Goal: Check status: Check status

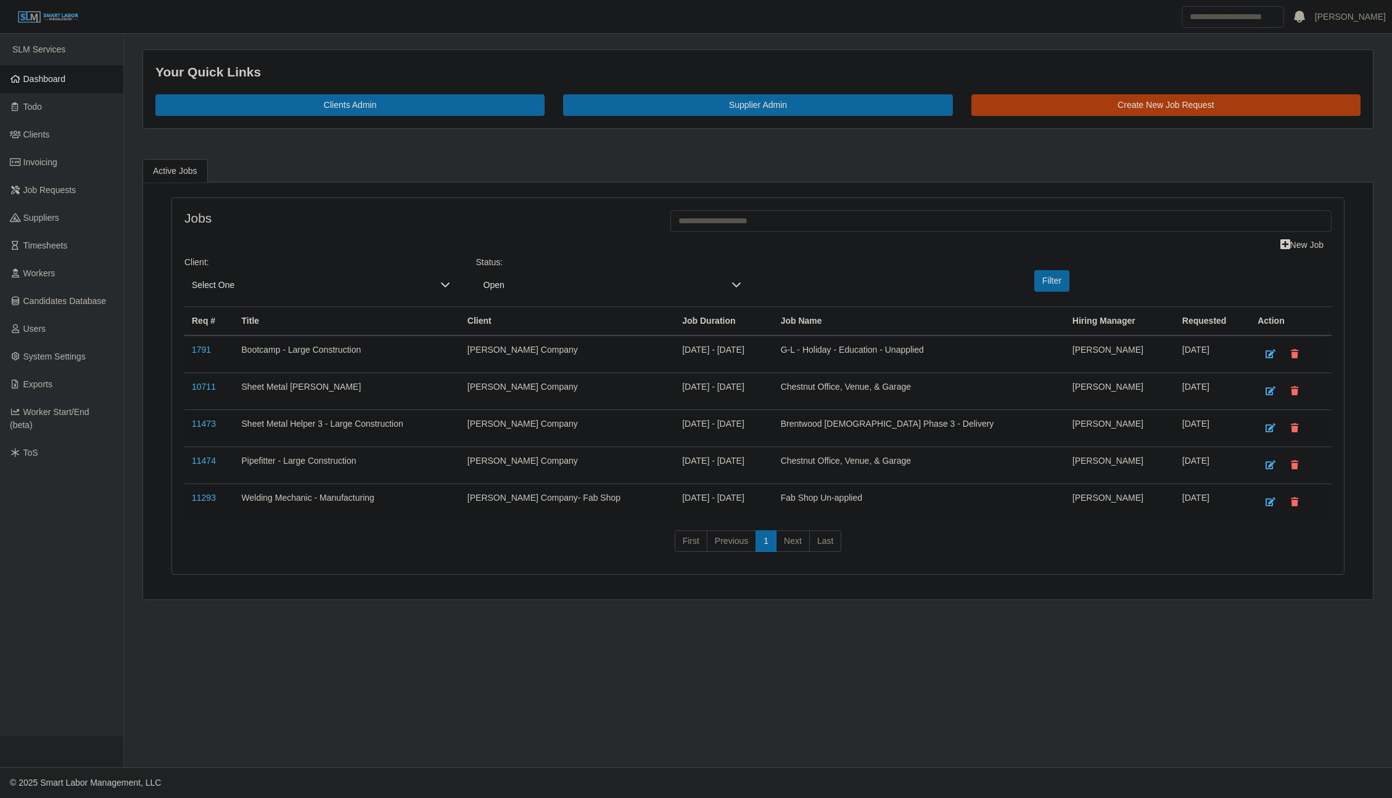
drag, startPoint x: 0, startPoint y: 0, endPoint x: 829, endPoint y: 773, distance: 1133.7
click at [44, 525] on ul "SLM Services Dashboard Todo Clients Invoicing Job Requests Suppliers Timesheets…" at bounding box center [61, 385] width 123 height 702
click at [38, 84] on span "Dashboard" at bounding box center [44, 79] width 43 height 10
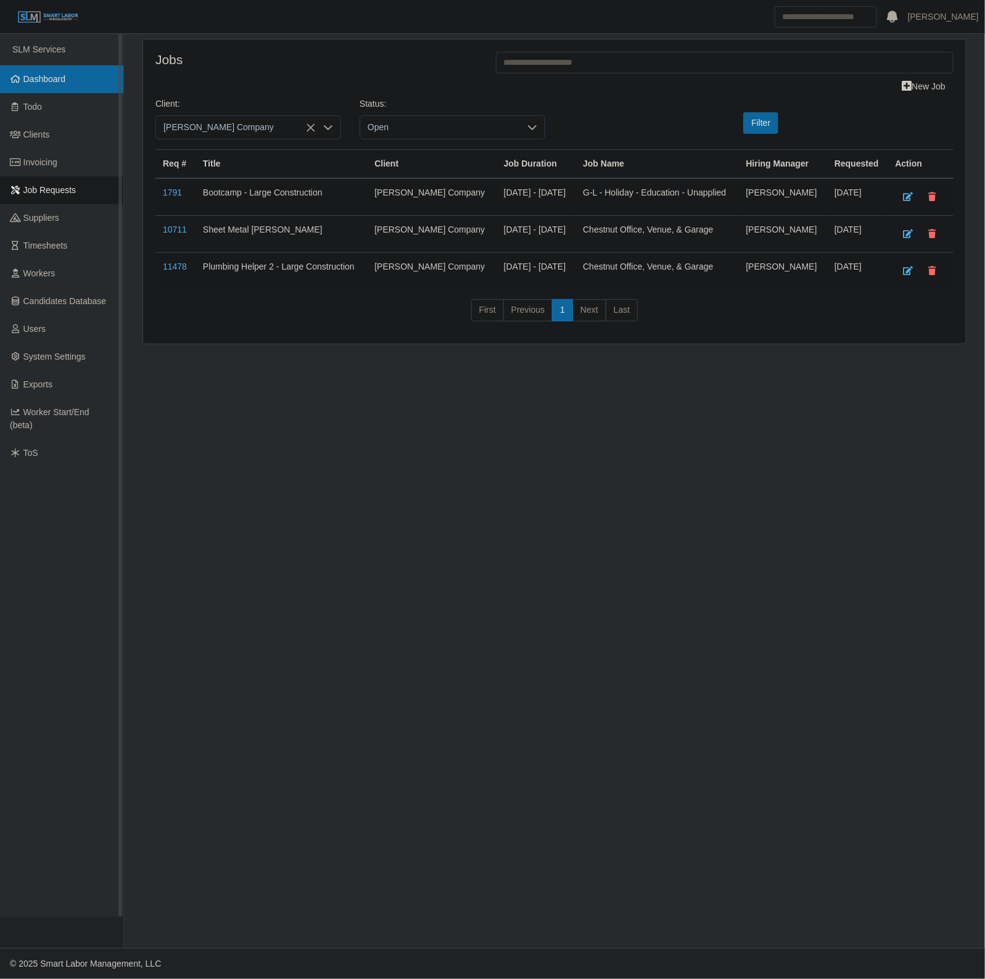
click at [39, 82] on span "Dashboard" at bounding box center [44, 79] width 43 height 10
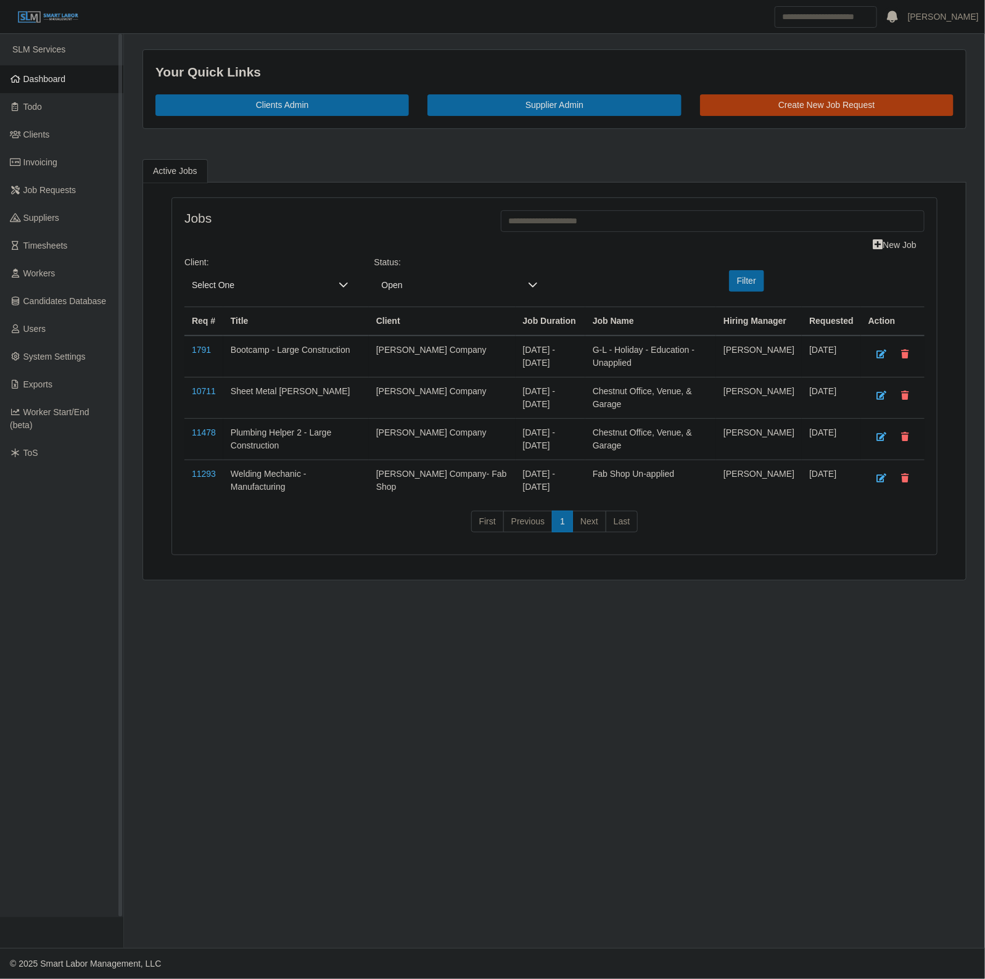
click at [63, 84] on link "Dashboard" at bounding box center [61, 79] width 123 height 28
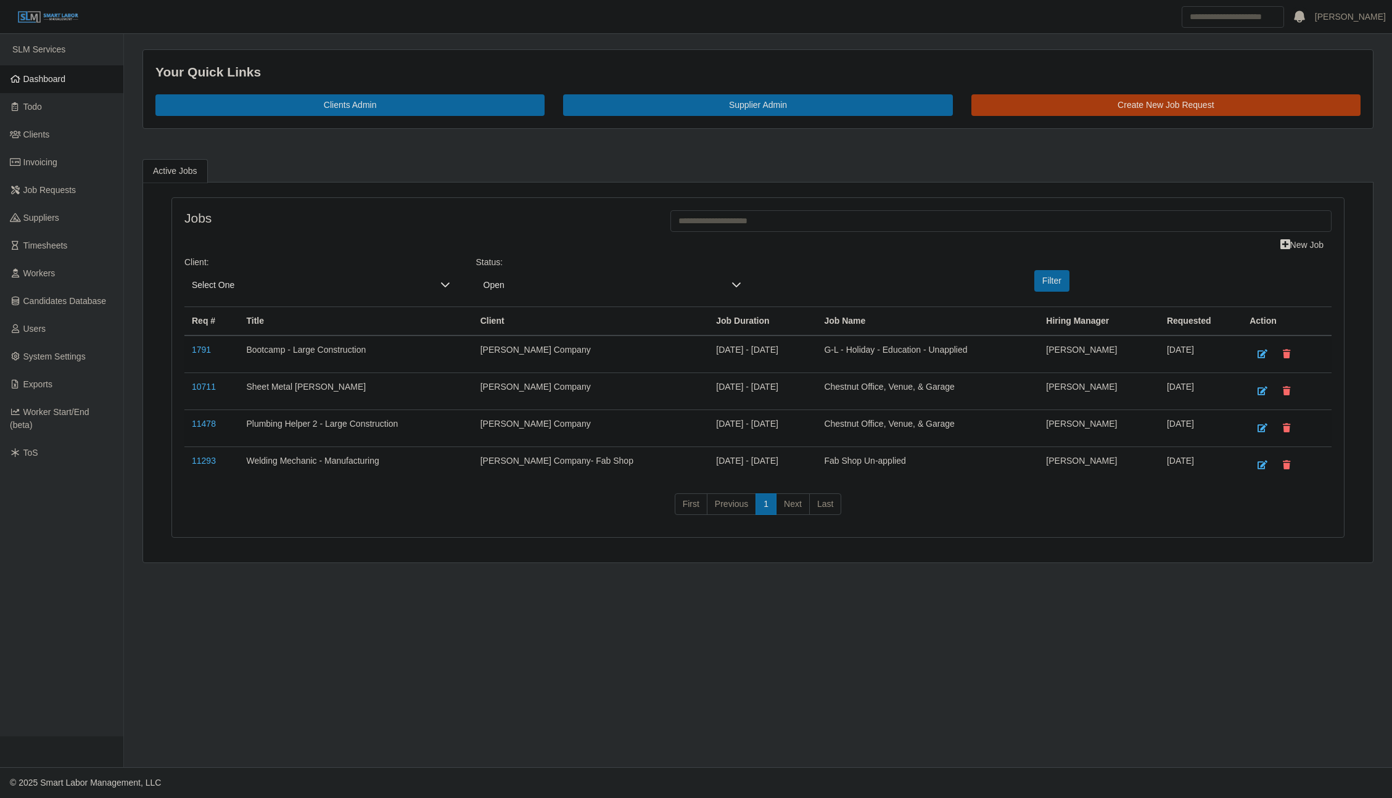
click at [67, 77] on link "Dashboard" at bounding box center [61, 79] width 123 height 28
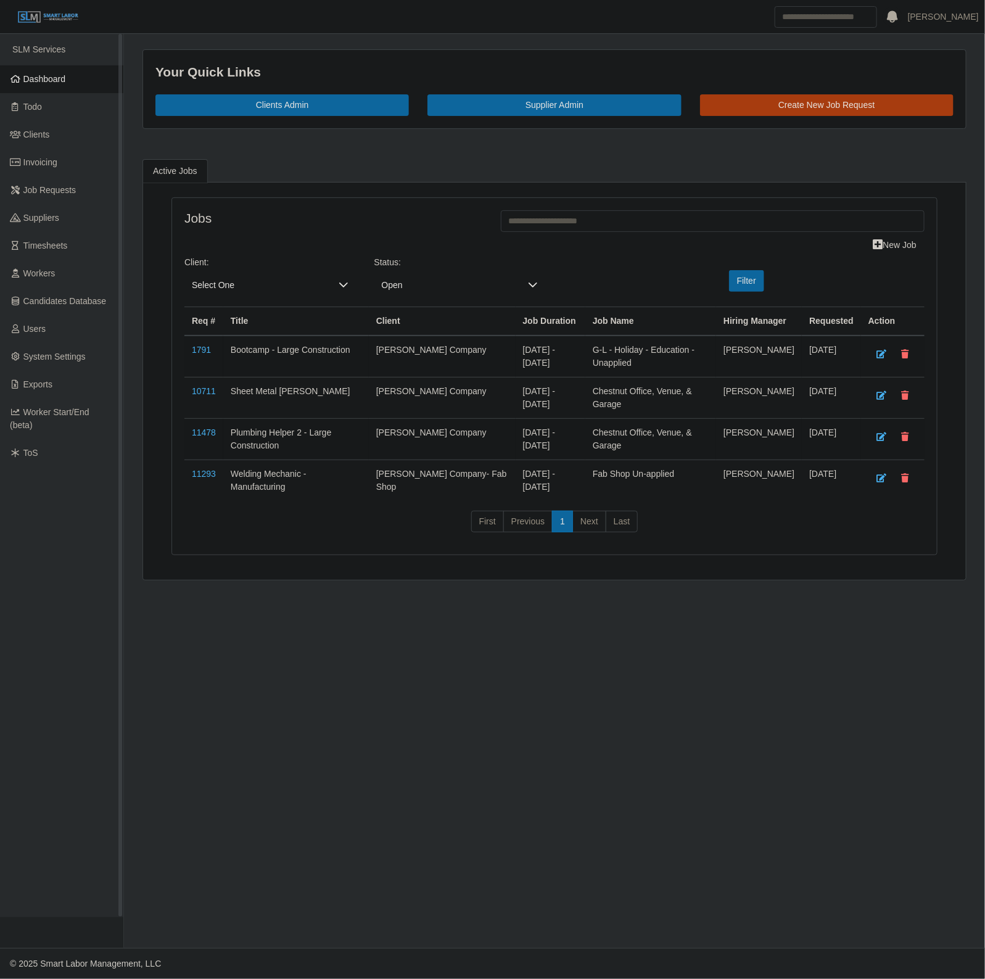
click at [37, 56] on ul "SLM Services Dashboard Todo Clients Invoicing Job Requests Suppliers Timesheets…" at bounding box center [61, 475] width 123 height 883
click at [31, 80] on span "Dashboard" at bounding box center [44, 79] width 43 height 10
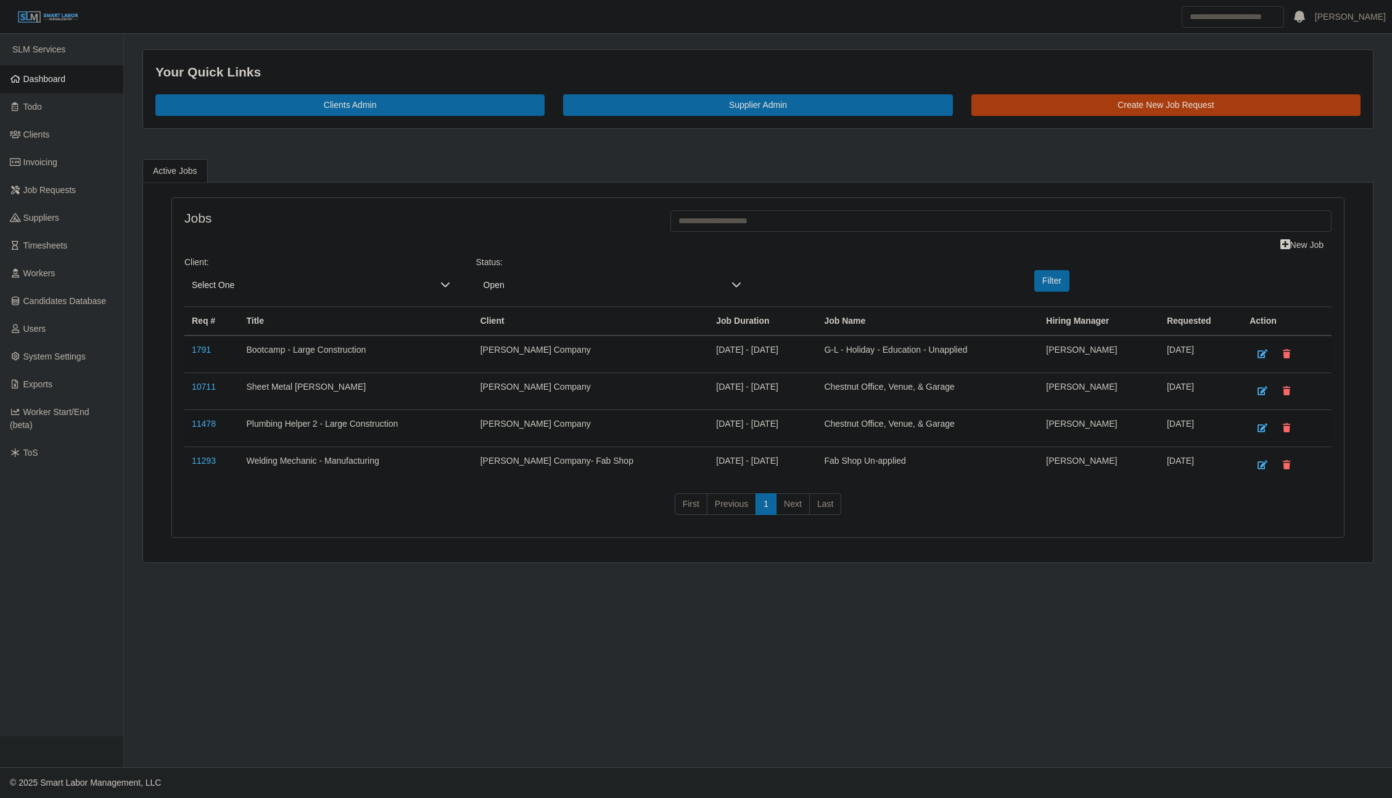
click at [995, 689] on main "Your Quick Links Clients Admin Supplier Admin Create New Job Request Active Job…" at bounding box center [758, 400] width 1268 height 733
click at [41, 66] on link "Dashboard" at bounding box center [61, 79] width 123 height 28
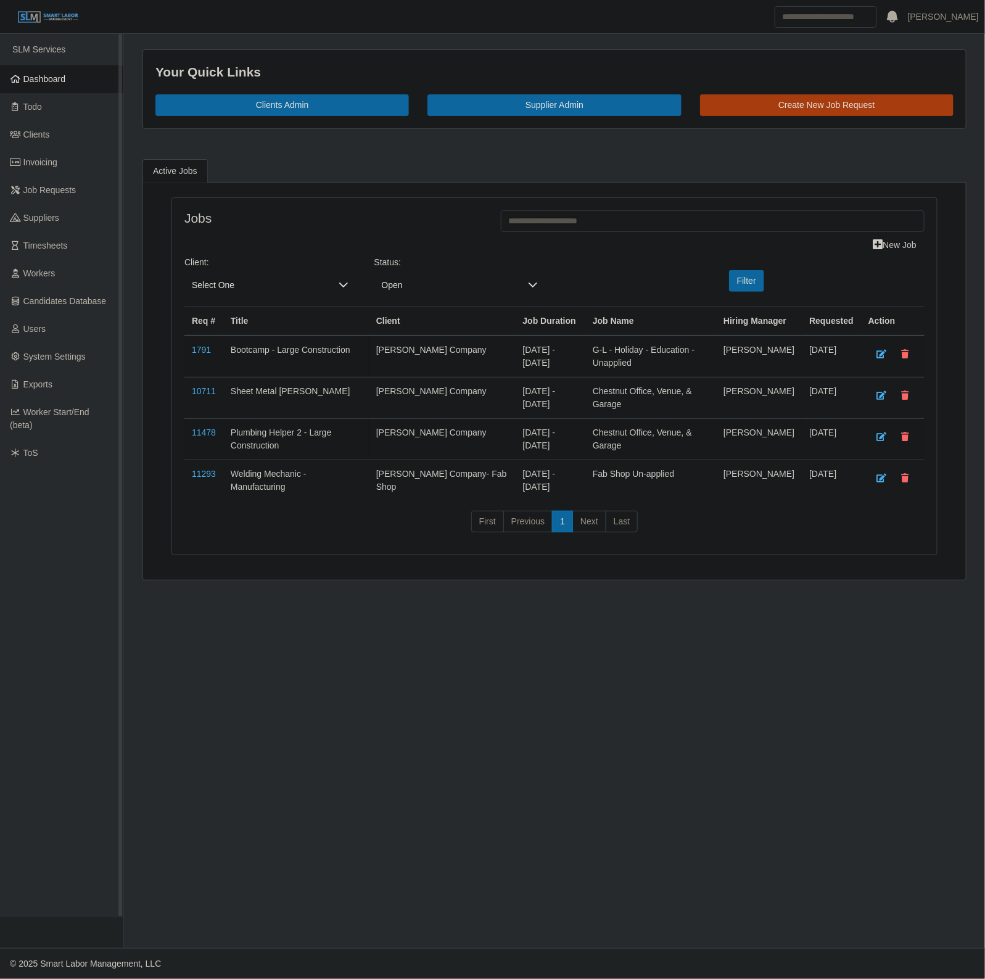
click at [23, 88] on link "Dashboard" at bounding box center [61, 79] width 123 height 28
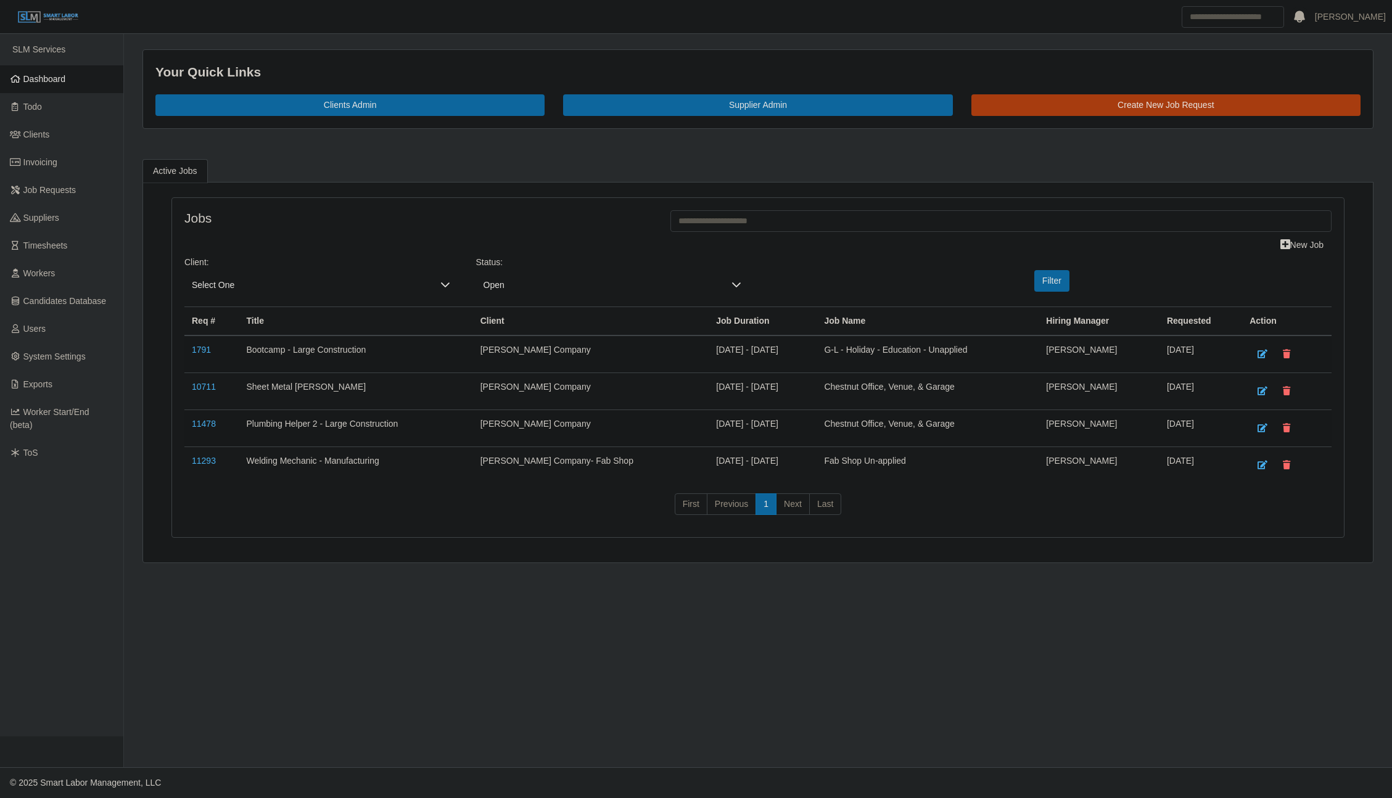
click at [46, 79] on span "Dashboard" at bounding box center [44, 79] width 43 height 10
click at [44, 79] on span "Dashboard" at bounding box center [44, 79] width 43 height 10
click at [926, 735] on main "Your Quick Links Clients Admin Supplier Admin Create New Job Request Active Job…" at bounding box center [758, 400] width 1268 height 733
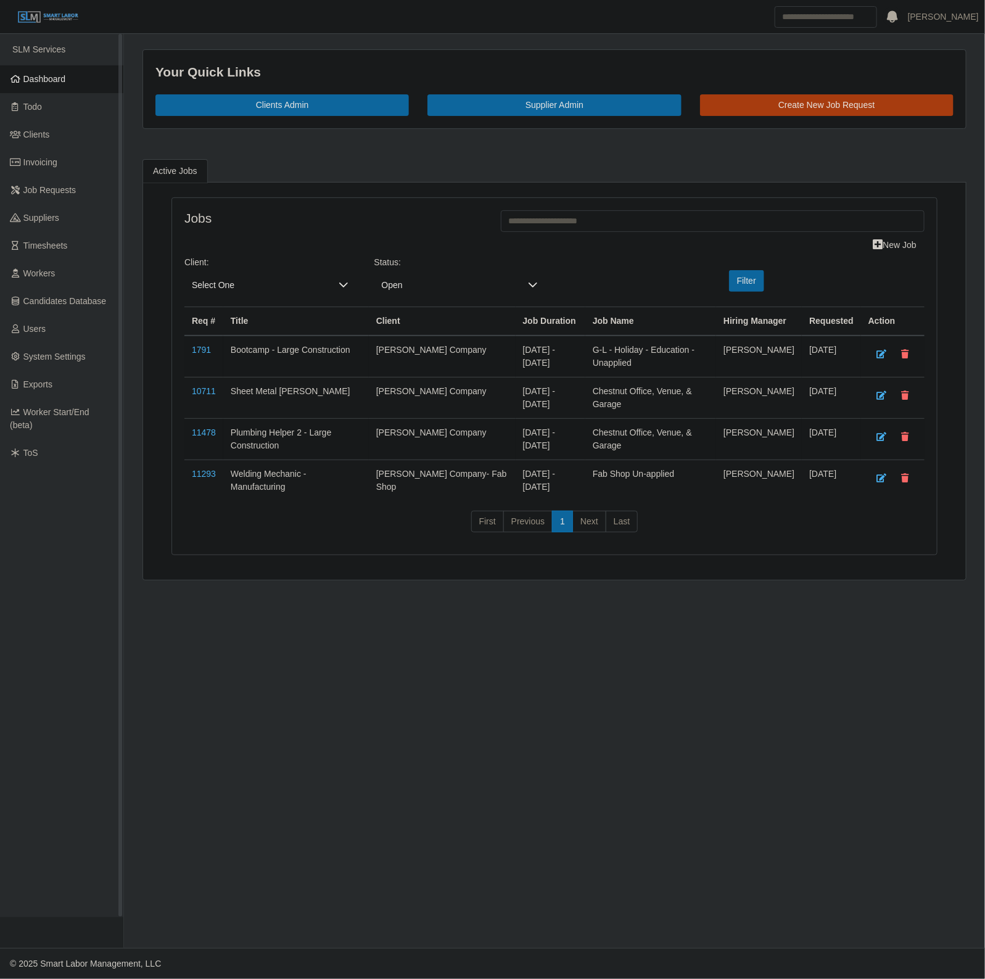
click at [37, 79] on span "Dashboard" at bounding box center [44, 79] width 43 height 10
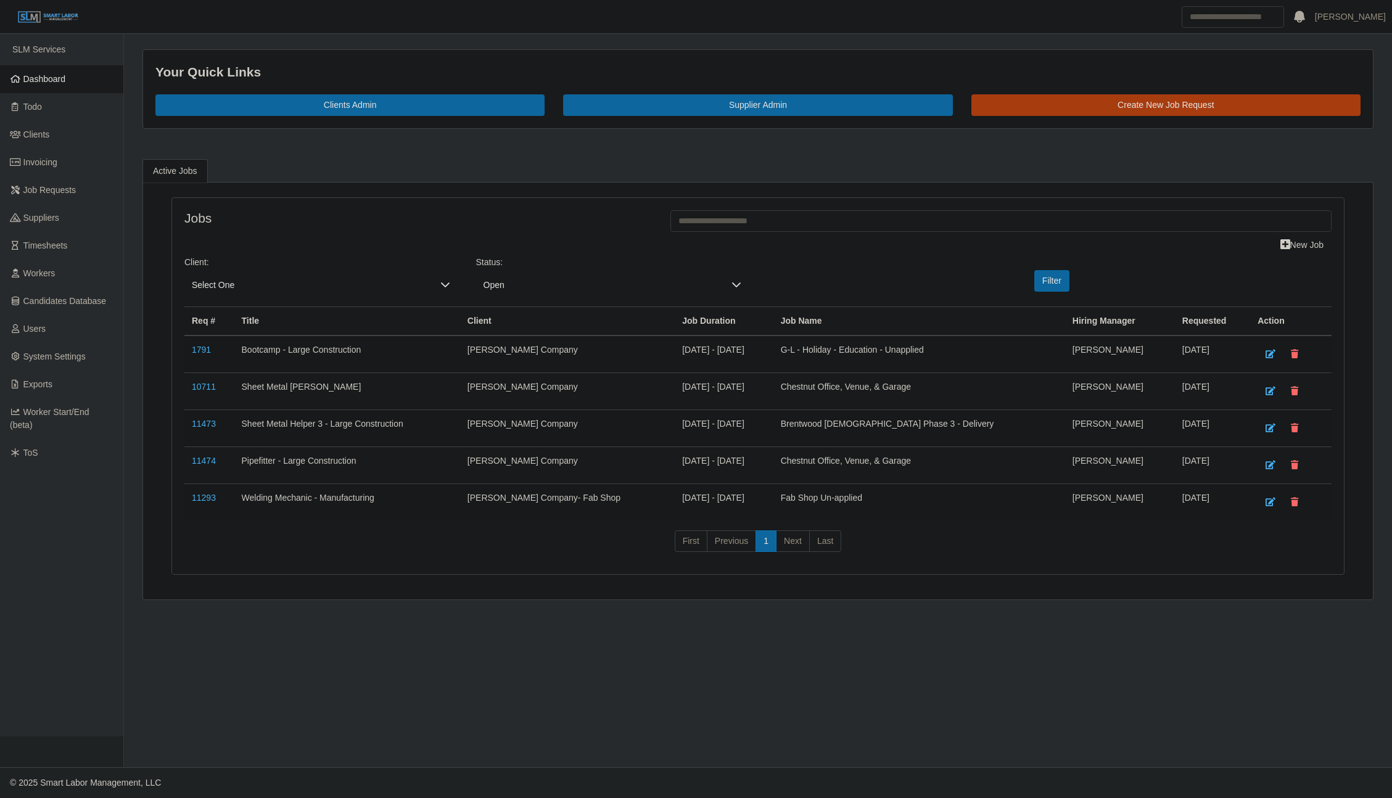
click at [148, 141] on div "Your Quick Links Clients Admin Supplier Admin Create New Job Request" at bounding box center [758, 96] width 1250 height 94
click at [82, 78] on link "Dashboard" at bounding box center [61, 79] width 123 height 28
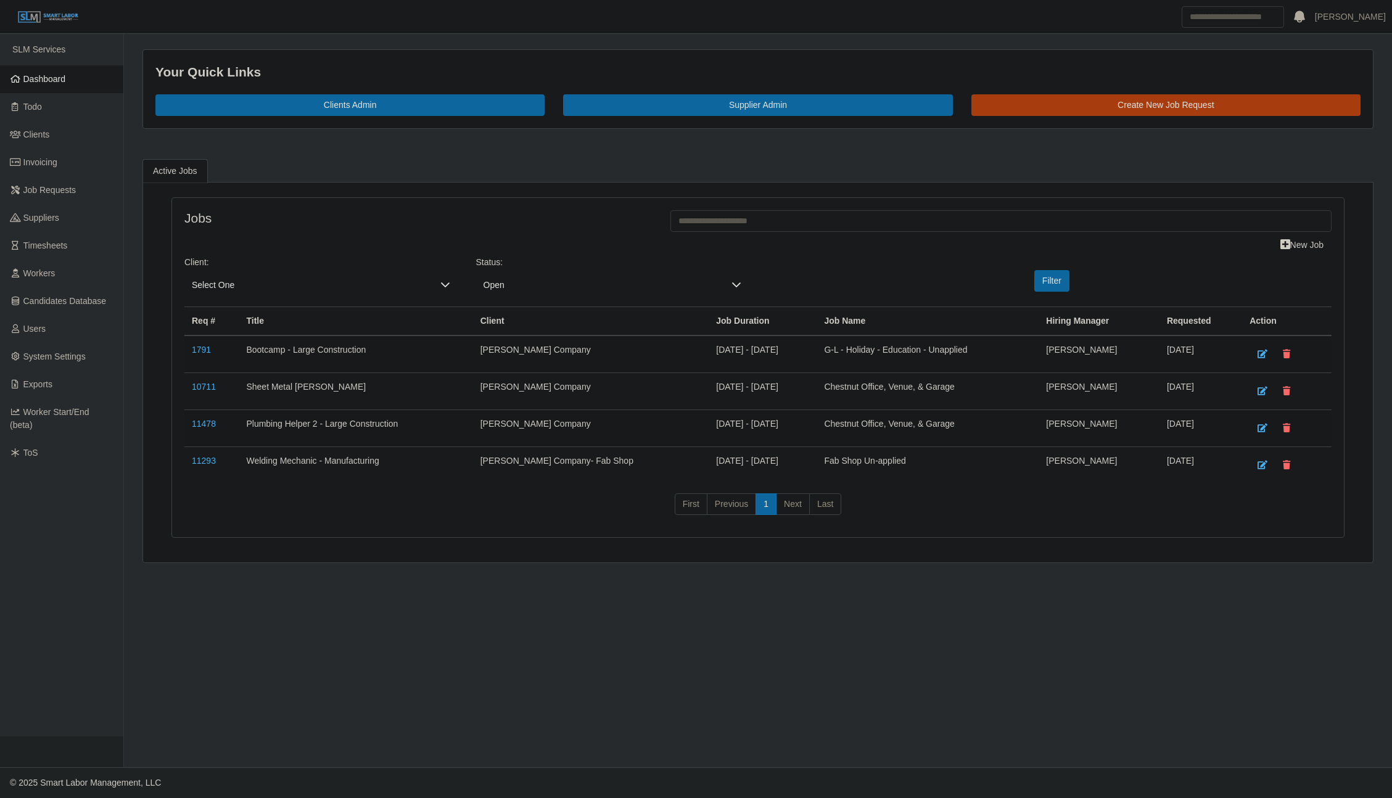
click at [72, 75] on link "Dashboard" at bounding box center [61, 79] width 123 height 28
click at [35, 76] on span "Dashboard" at bounding box center [44, 79] width 43 height 10
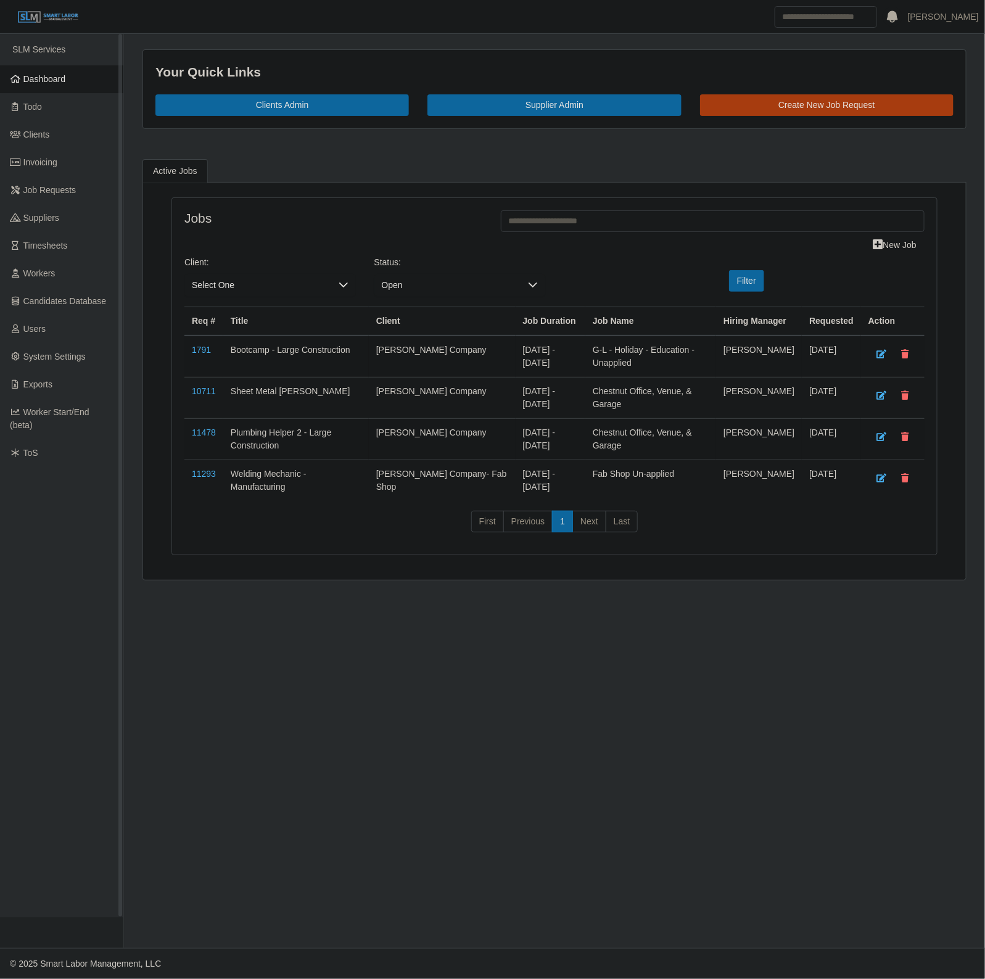
click at [51, 70] on link "Dashboard" at bounding box center [61, 79] width 123 height 28
click at [59, 76] on span "Dashboard" at bounding box center [44, 79] width 43 height 10
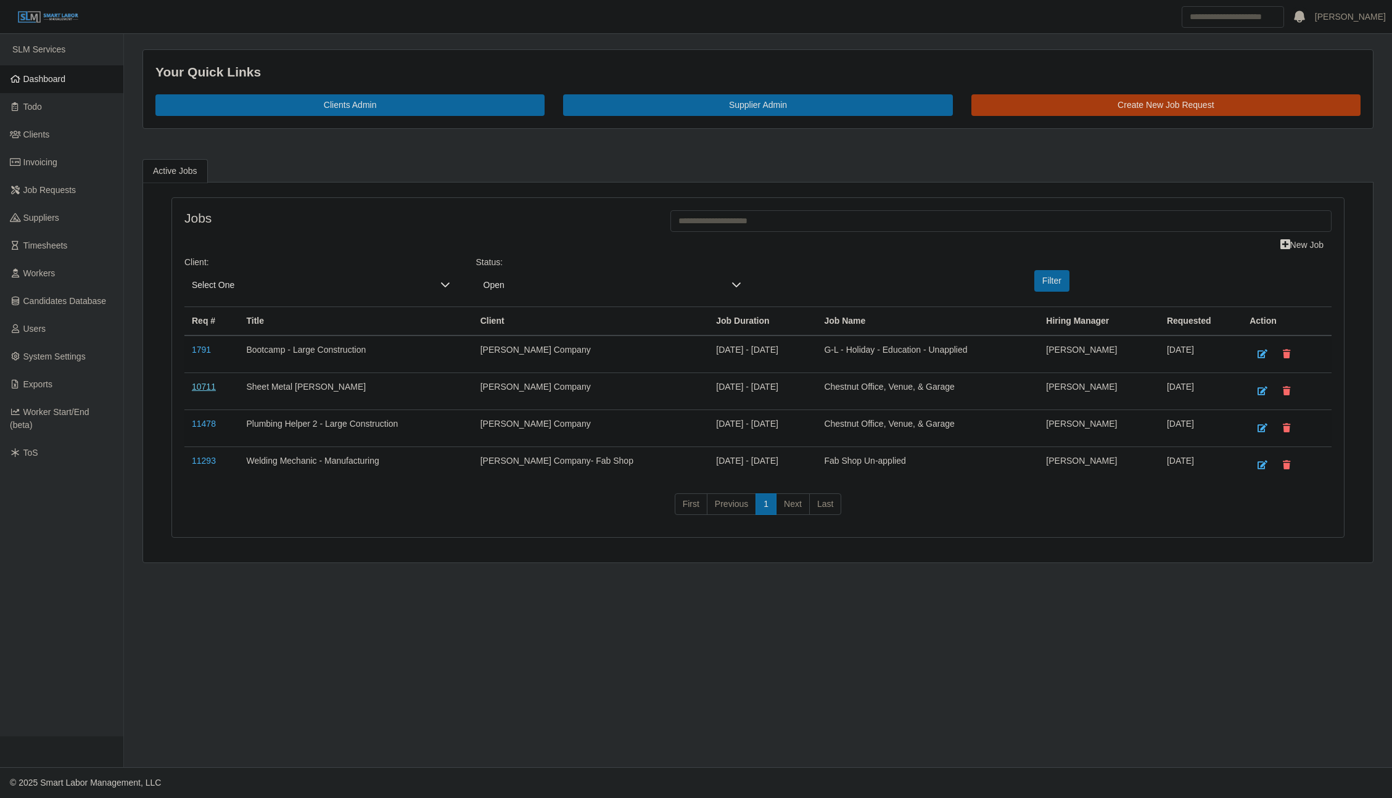
click at [199, 387] on link "10711" at bounding box center [204, 387] width 24 height 10
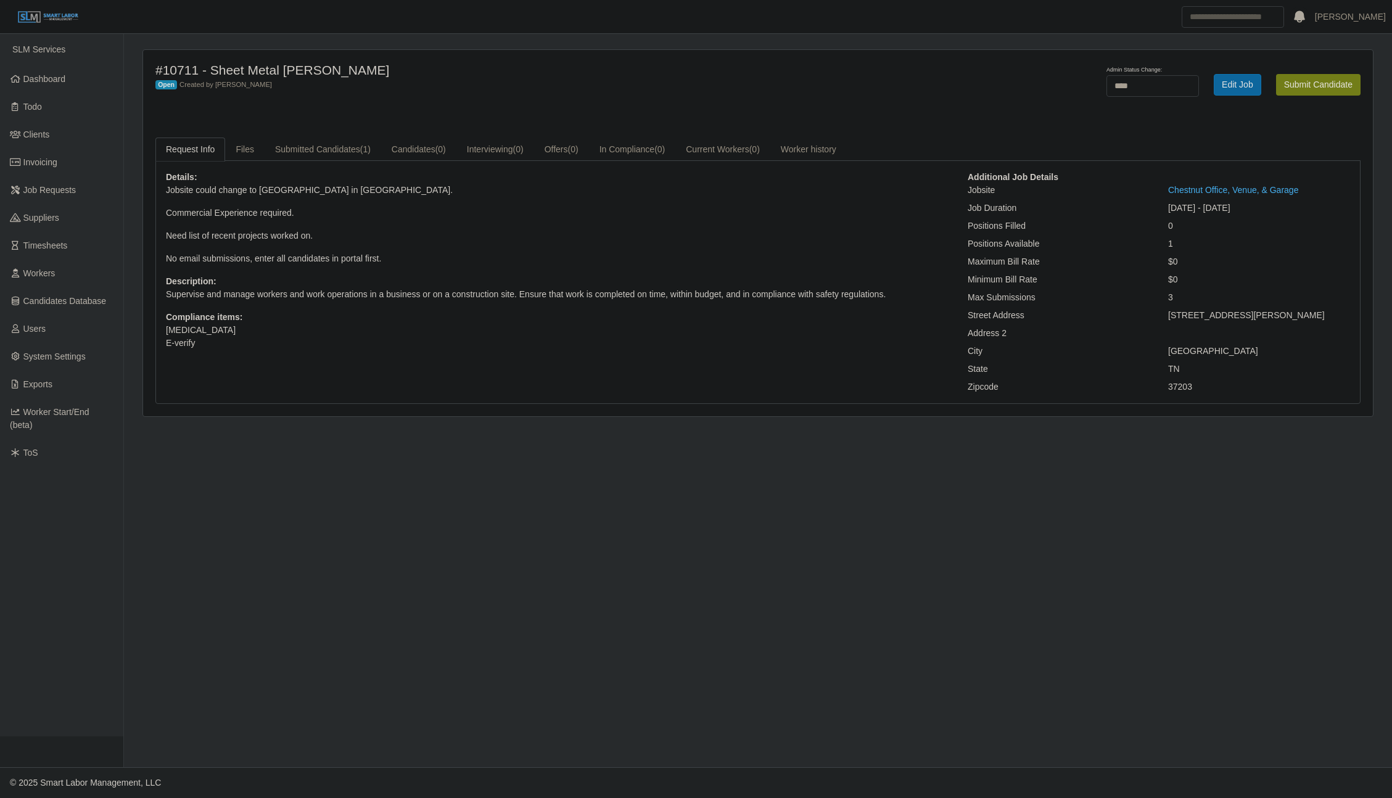
select select "****"
click at [340, 156] on link "Submitted Candidates (1)" at bounding box center [323, 150] width 117 height 24
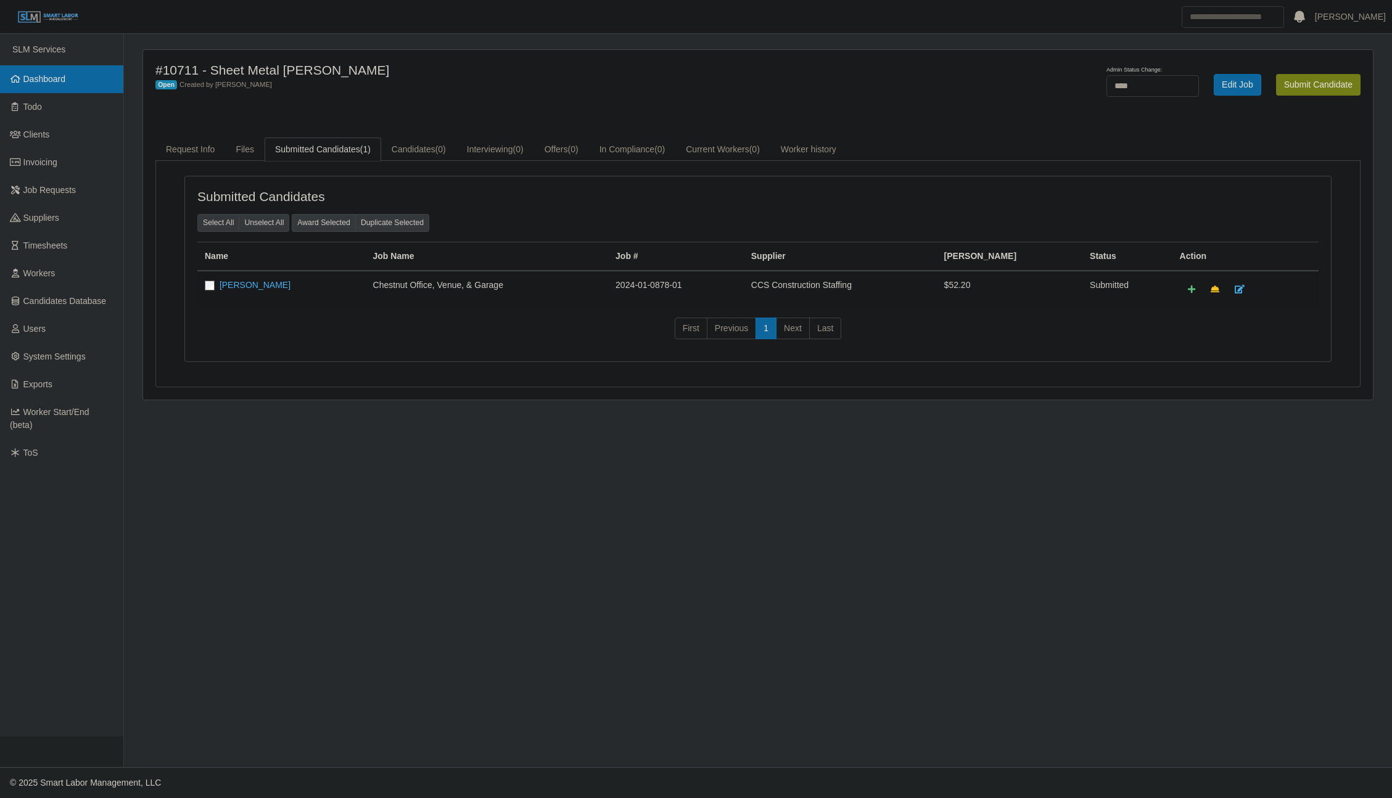
click at [72, 88] on link "Dashboard" at bounding box center [61, 79] width 123 height 28
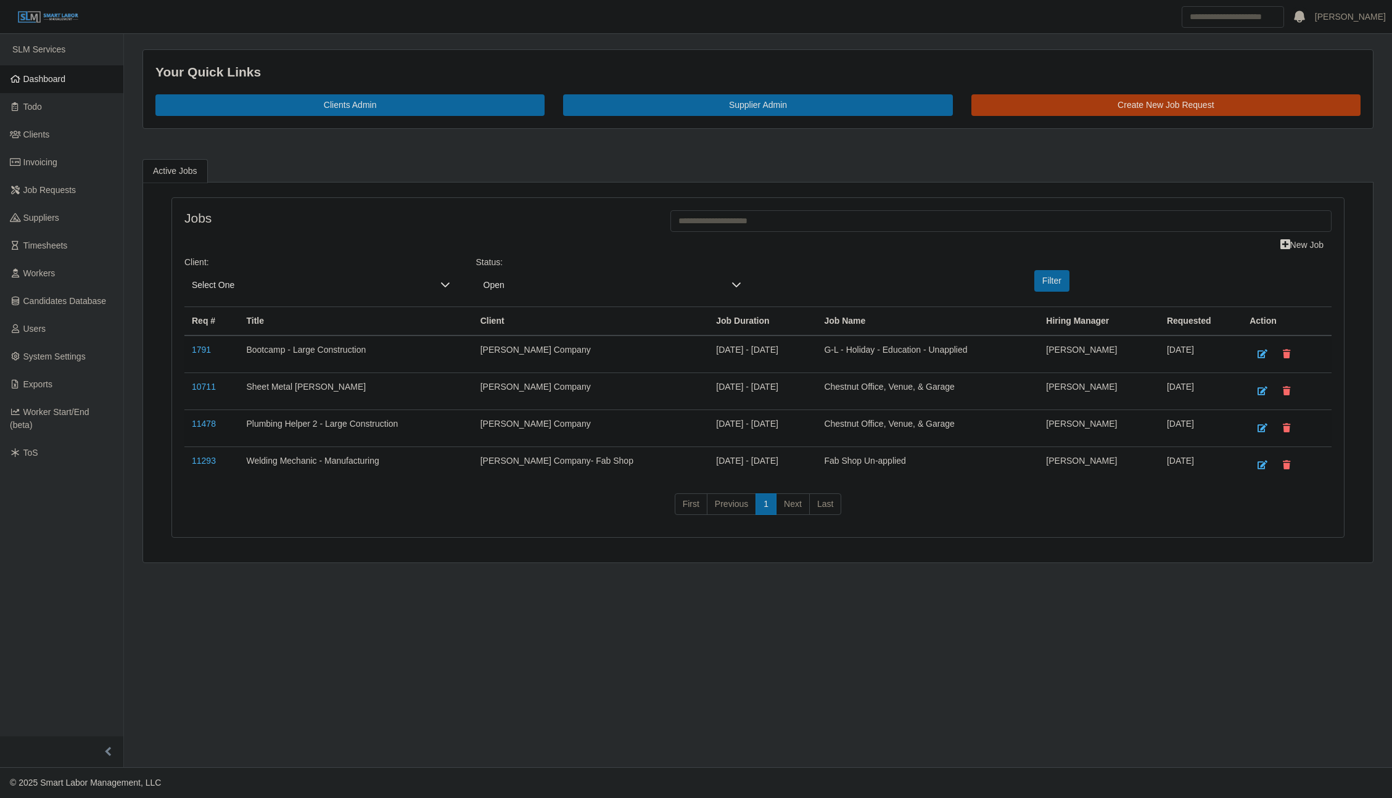
click at [1337, 703] on main "Your Quick Links Clients Admin Supplier Admin Create New Job Request Active Job…" at bounding box center [758, 400] width 1268 height 733
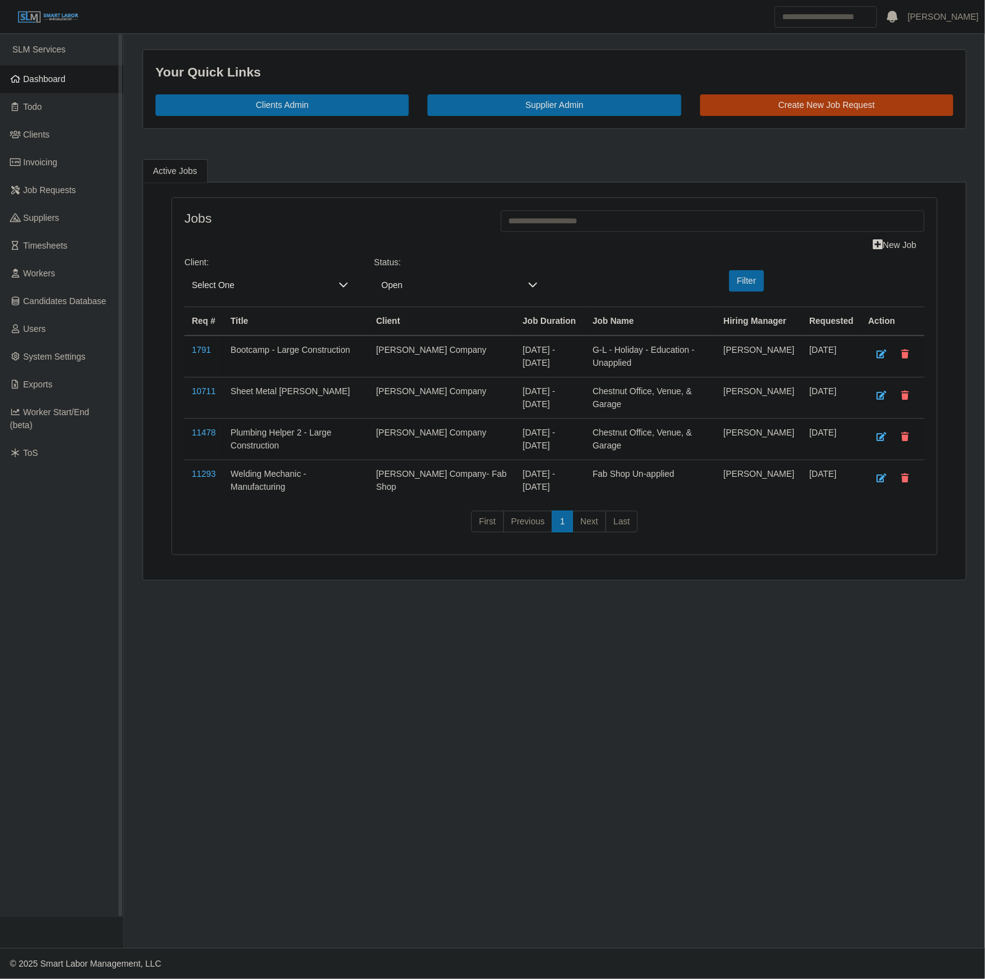
click at [35, 80] on span "Dashboard" at bounding box center [44, 79] width 43 height 10
